Goal: Find specific page/section: Find specific page/section

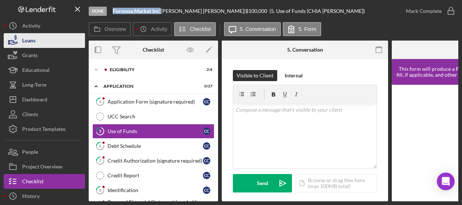
click at [34, 40] on div "Loans" at bounding box center [28, 41] width 13 height 17
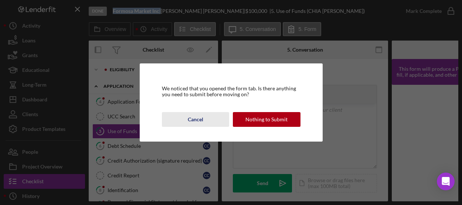
click at [203, 121] on button "Cancel" at bounding box center [196, 119] width 68 height 15
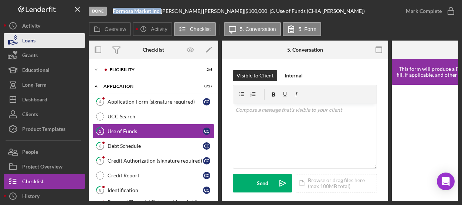
click at [27, 38] on div "Loans" at bounding box center [28, 41] width 13 height 17
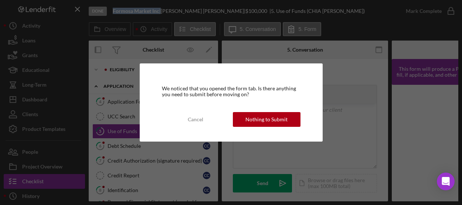
drag, startPoint x: 200, startPoint y: 119, endPoint x: 284, endPoint y: 129, distance: 84.5
click at [284, 132] on div "We noticed that you opened the form tab. Is there anything you need to submit b…" at bounding box center [231, 103] width 183 height 78
click at [282, 114] on div "Nothing to Submit" at bounding box center [266, 119] width 42 height 15
